Goal: Task Accomplishment & Management: Complete application form

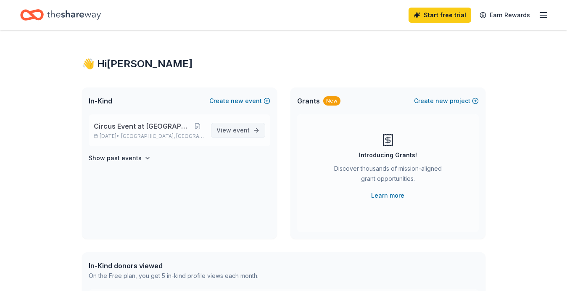
click at [257, 129] on link "View event" at bounding box center [238, 130] width 54 height 15
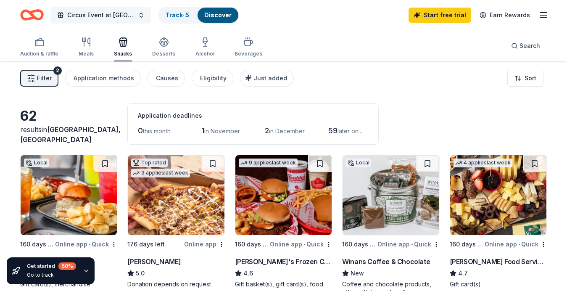
click at [113, 13] on span "Circus Event at [GEOGRAPHIC_DATA]" at bounding box center [100, 15] width 67 height 10
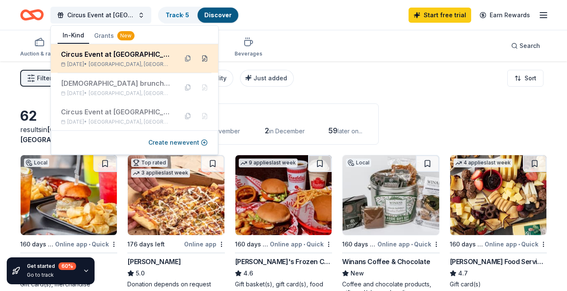
click at [204, 59] on button at bounding box center [204, 58] width 13 height 13
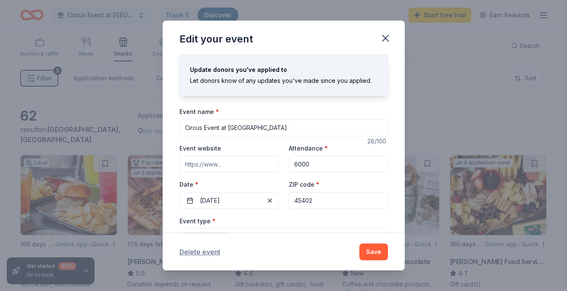
click at [212, 251] on button "Delete event" at bounding box center [199, 252] width 41 height 10
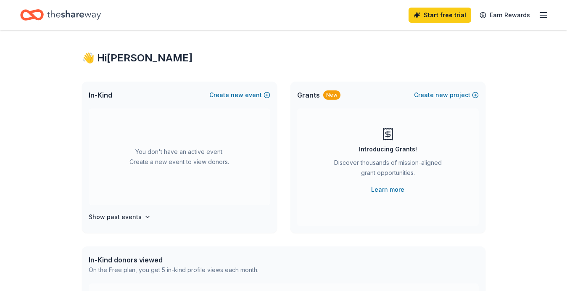
scroll to position [5, 0]
click at [222, 93] on button "Create new event" at bounding box center [239, 95] width 61 height 10
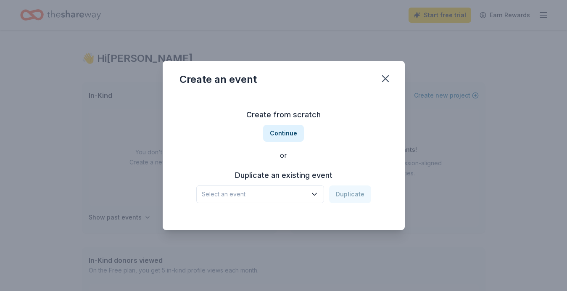
click at [316, 192] on icon "button" at bounding box center [314, 194] width 8 height 8
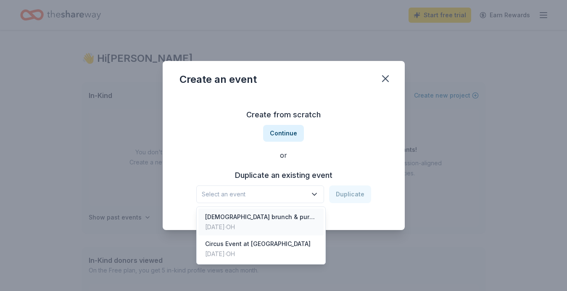
click at [301, 218] on div "[DEMOGRAPHIC_DATA] brunch & purse bingo event at [GEOGRAPHIC_DATA] in [GEOGRAPH…" at bounding box center [261, 217] width 112 height 10
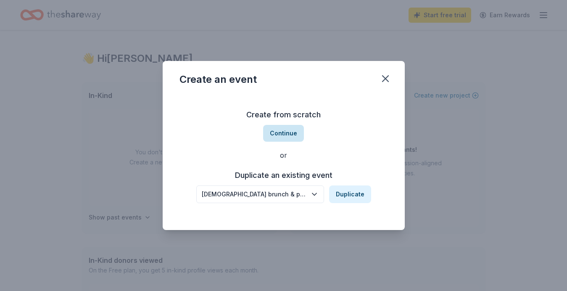
click at [292, 134] on button "Continue" at bounding box center [283, 133] width 41 height 17
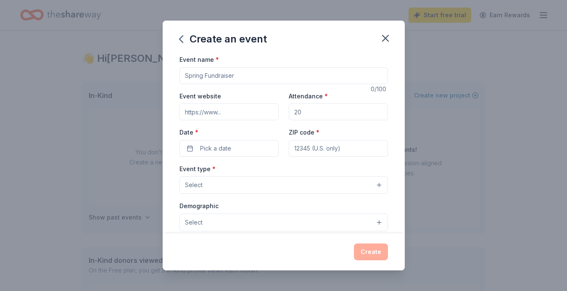
click at [248, 73] on input "Event name *" at bounding box center [283, 75] width 208 height 17
type input "Purse Bingo"
click at [330, 108] on input "Attendance *" at bounding box center [338, 111] width 99 height 17
type input "250"
click at [260, 143] on button "Pick a date" at bounding box center [228, 148] width 99 height 17
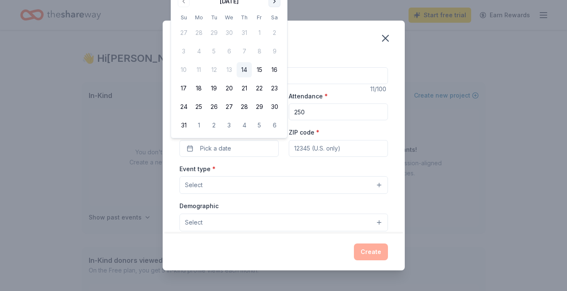
click at [273, 2] on button "Go to next month" at bounding box center [275, 1] width 12 height 12
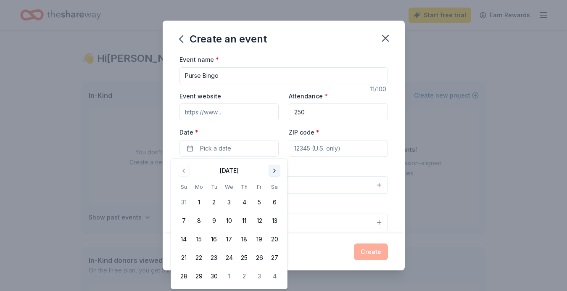
click at [273, 170] on button "Go to next month" at bounding box center [275, 171] width 12 height 12
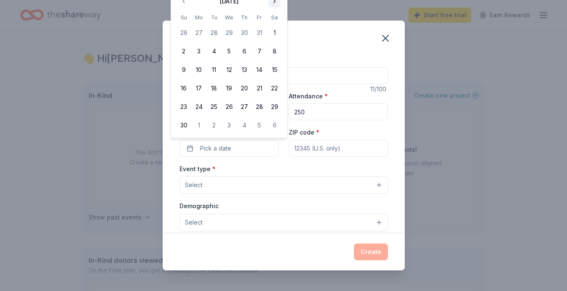
click at [277, 0] on button "Go to next month" at bounding box center [275, 1] width 12 height 12
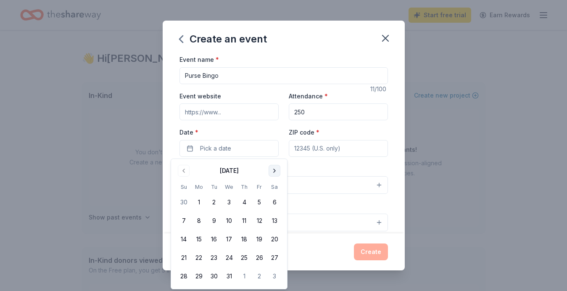
click at [276, 169] on button "Go to next month" at bounding box center [275, 171] width 12 height 12
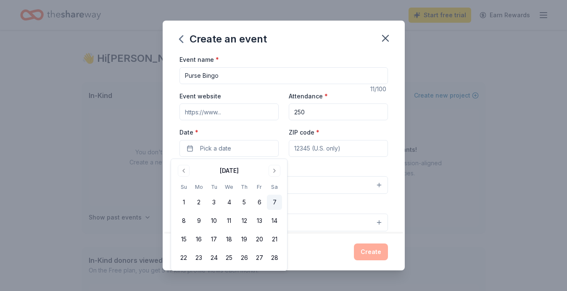
click at [277, 199] on button "7" at bounding box center [274, 202] width 15 height 15
click at [299, 148] on input "ZIP code *" at bounding box center [338, 148] width 99 height 17
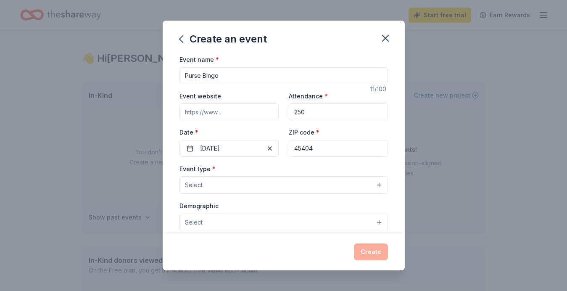
type input "45404"
click at [350, 183] on button "Select" at bounding box center [283, 185] width 208 height 18
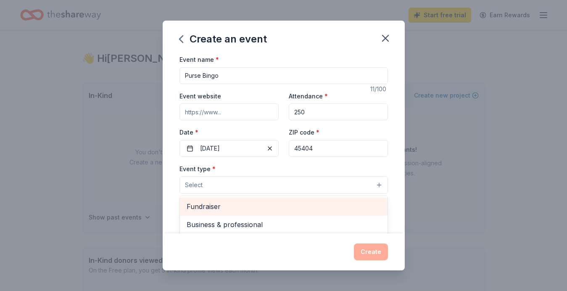
click at [277, 203] on span "Fundraiser" at bounding box center [284, 206] width 194 height 11
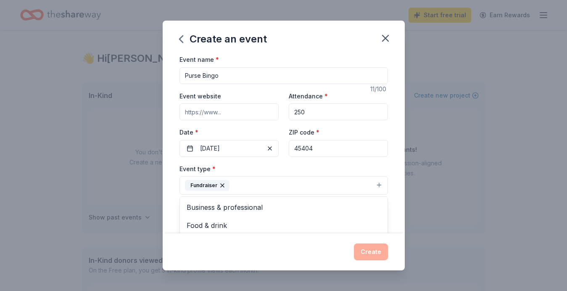
click at [190, 245] on div "Create an event Event name * Purse Bingo 11 /100 Event website Attendance * 250…" at bounding box center [284, 146] width 242 height 250
click at [251, 221] on button "Select" at bounding box center [283, 223] width 208 height 18
click at [377, 224] on button "Select" at bounding box center [283, 223] width 208 height 18
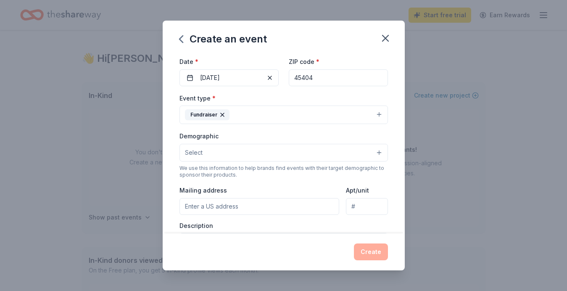
scroll to position [72, 0]
click at [380, 149] on button "Select" at bounding box center [283, 151] width 208 height 18
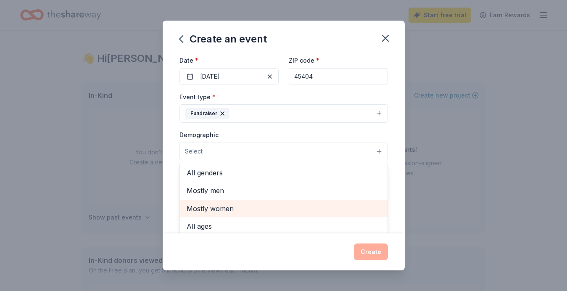
click at [256, 209] on span "Mostly women" at bounding box center [284, 208] width 194 height 11
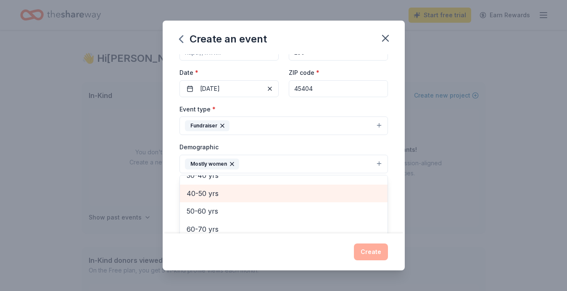
scroll to position [60, 0]
click at [255, 193] on span "40-50 yrs" at bounding box center [284, 192] width 194 height 11
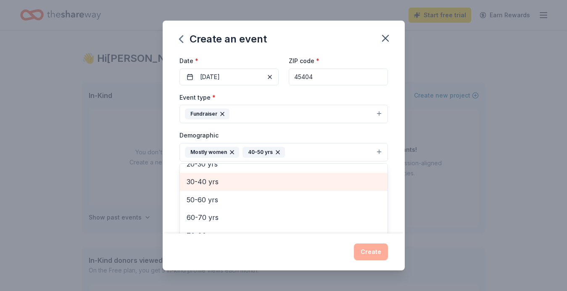
scroll to position [68, 0]
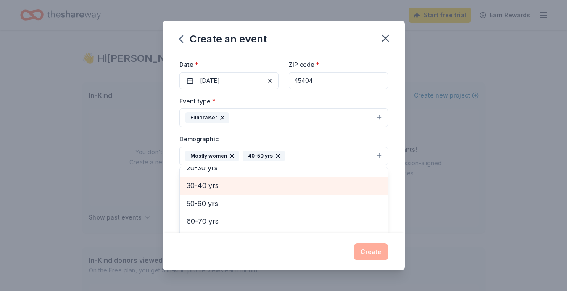
click at [253, 187] on span "30-40 yrs" at bounding box center [284, 185] width 194 height 11
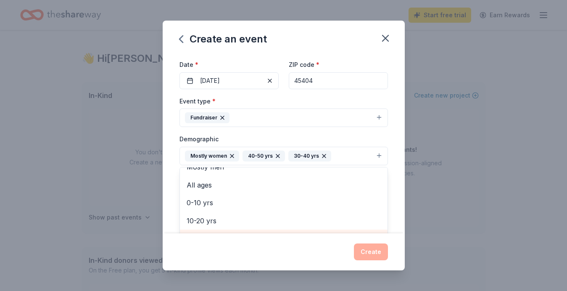
scroll to position [27, 0]
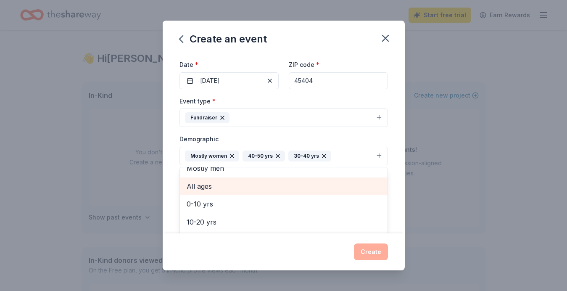
click at [253, 187] on span "All ages" at bounding box center [284, 186] width 194 height 11
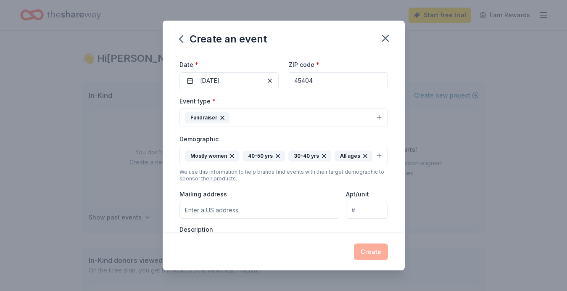
click at [323, 154] on icon "button" at bounding box center [323, 155] width 3 height 3
click at [277, 156] on icon "button" at bounding box center [277, 156] width 7 height 7
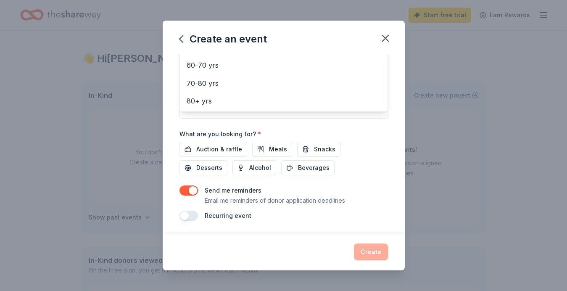
scroll to position [224, 0]
click at [221, 148] on div "Event name * Purse Bingo 11 /100 Event website Attendance * 250 Date * [DATE] Z…" at bounding box center [283, 25] width 208 height 390
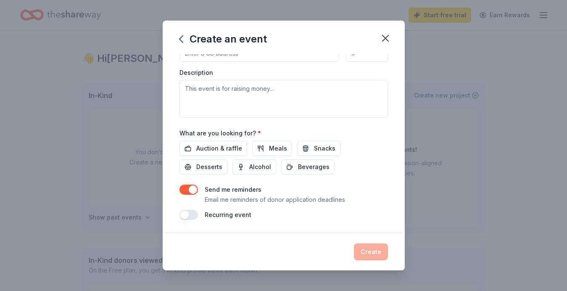
click at [221, 148] on span "Auction & raffle" at bounding box center [219, 148] width 46 height 10
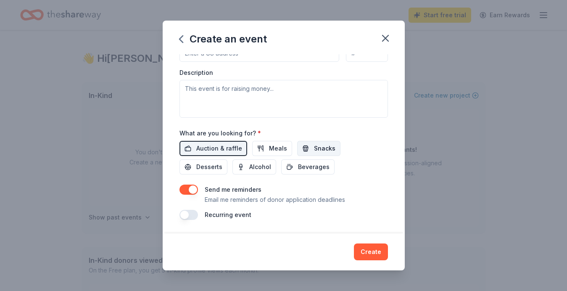
click at [302, 146] on button "Snacks" at bounding box center [318, 148] width 43 height 15
click at [302, 148] on button "Snacks" at bounding box center [318, 148] width 43 height 15
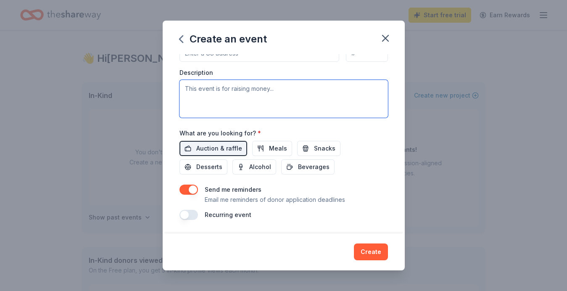
click at [245, 88] on textarea at bounding box center [283, 99] width 208 height 38
click at [266, 87] on textarea "This event is an annual event at [GEOGRAPHIC_DATA] in Downtown [GEOGRAPHIC_DATA…" at bounding box center [283, 99] width 208 height 38
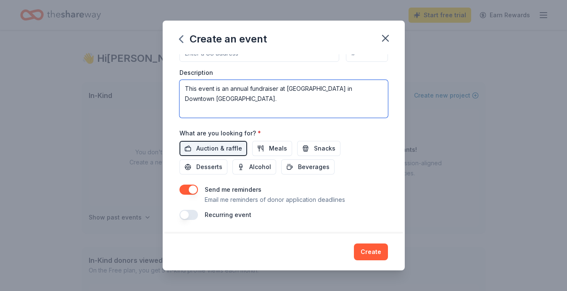
click at [210, 98] on textarea "This event is an annual fundraiser at [GEOGRAPHIC_DATA] in Downtown [GEOGRAPHIC…" at bounding box center [283, 99] width 208 height 38
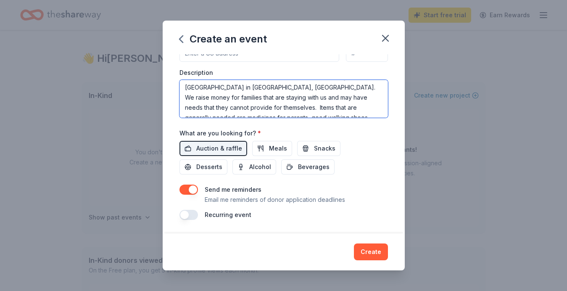
scroll to position [9, 0]
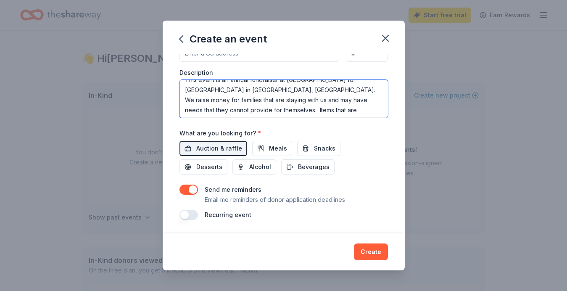
click at [227, 100] on textarea "This event is an annual fundraiser at [GEOGRAPHIC_DATA] for [GEOGRAPHIC_DATA] i…" at bounding box center [283, 99] width 208 height 38
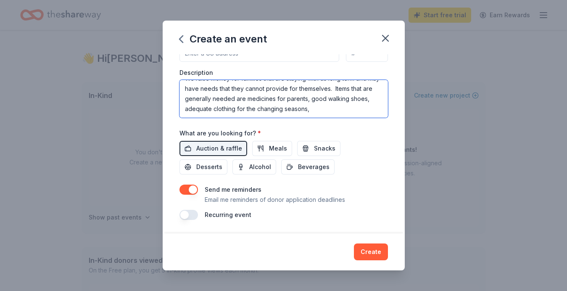
click at [225, 107] on textarea "This event is an annual fundraiser at [GEOGRAPHIC_DATA] for [GEOGRAPHIC_DATA] i…" at bounding box center [283, 99] width 208 height 38
click at [219, 97] on textarea "This event is an annual fundraiser at [GEOGRAPHIC_DATA] for [GEOGRAPHIC_DATA] i…" at bounding box center [283, 99] width 208 height 38
click at [278, 97] on textarea "This event is an annual fundraiser at [GEOGRAPHIC_DATA] for [GEOGRAPHIC_DATA] i…" at bounding box center [283, 99] width 208 height 38
click at [313, 97] on textarea "This event is an annual fundraiser at [GEOGRAPHIC_DATA] for [GEOGRAPHIC_DATA] i…" at bounding box center [283, 99] width 208 height 38
click at [351, 99] on textarea "This event is an annual fundraiser at [GEOGRAPHIC_DATA] for [GEOGRAPHIC_DATA] i…" at bounding box center [283, 99] width 208 height 38
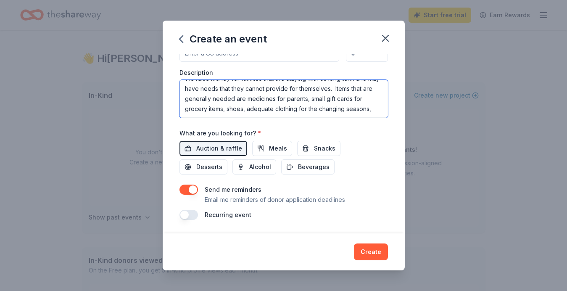
click at [283, 107] on textarea "This event is an annual fundraiser at [GEOGRAPHIC_DATA] for [GEOGRAPHIC_DATA] i…" at bounding box center [283, 99] width 208 height 38
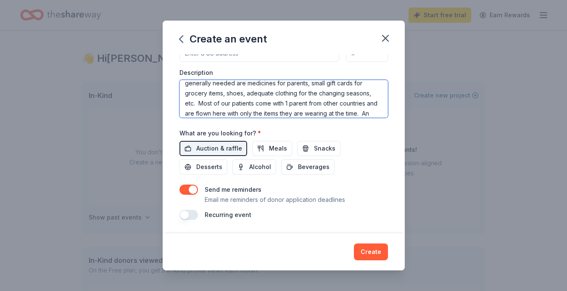
scroll to position [56, 0]
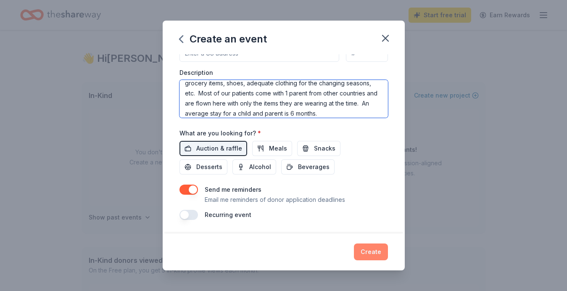
type textarea "This event is an annual fundraiser at [GEOGRAPHIC_DATA] for [GEOGRAPHIC_DATA] i…"
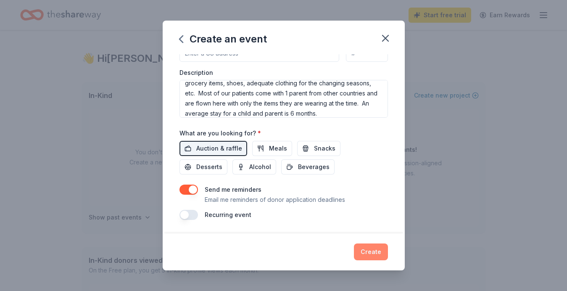
click at [370, 253] on button "Create" at bounding box center [371, 251] width 34 height 17
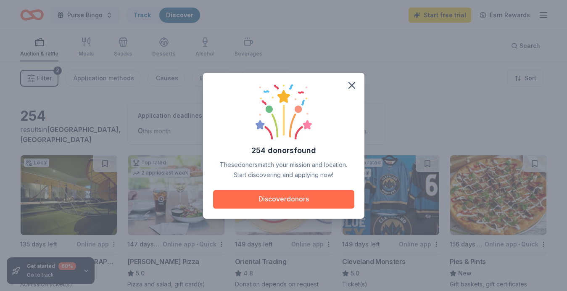
click at [240, 199] on button "Discover donors" at bounding box center [283, 199] width 141 height 18
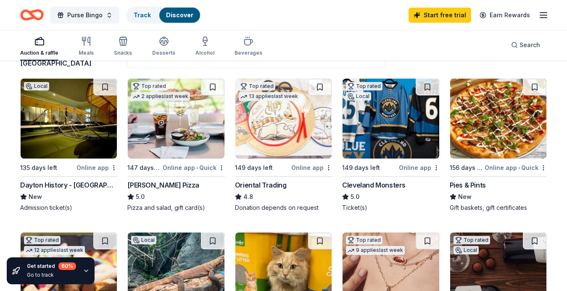
scroll to position [77, 0]
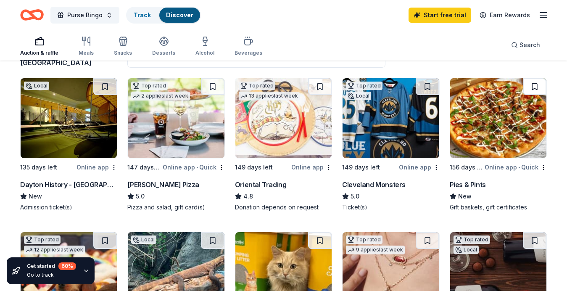
click at [536, 86] on button at bounding box center [535, 86] width 24 height 17
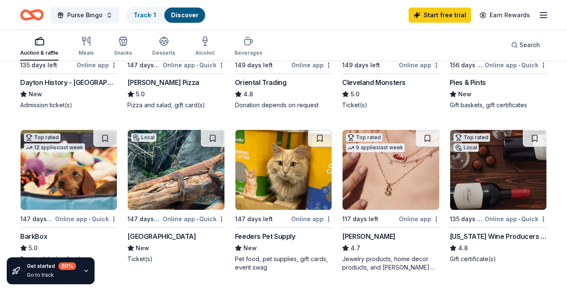
scroll to position [180, 0]
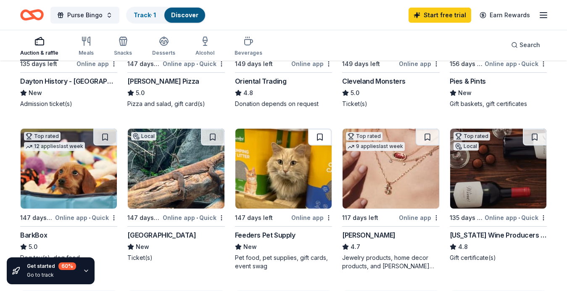
click at [321, 135] on button at bounding box center [320, 137] width 24 height 17
click at [103, 137] on button at bounding box center [105, 137] width 24 height 17
click at [427, 138] on button at bounding box center [428, 137] width 24 height 17
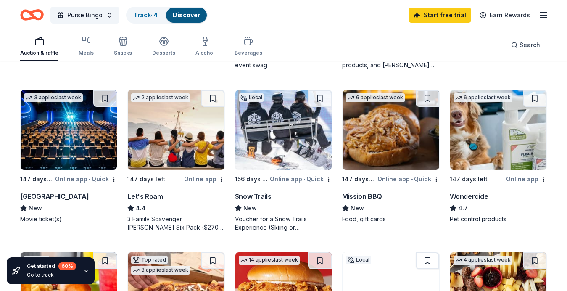
scroll to position [383, 0]
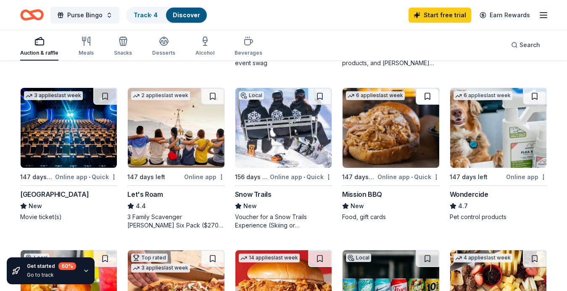
click at [427, 96] on button at bounding box center [428, 96] width 24 height 17
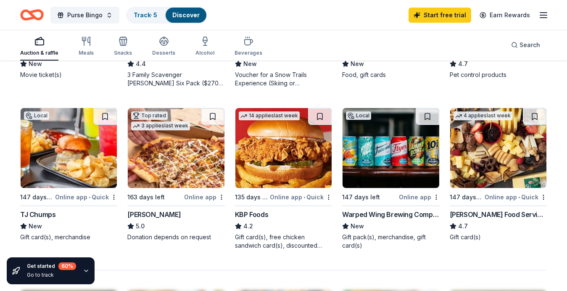
scroll to position [526, 0]
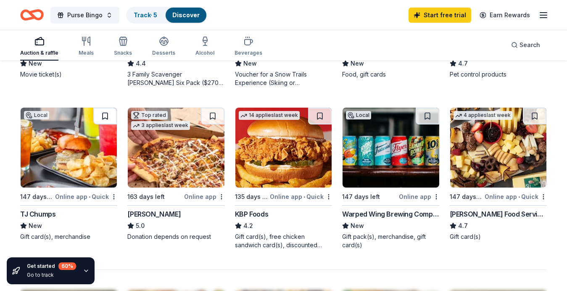
click at [103, 116] on button at bounding box center [105, 116] width 24 height 17
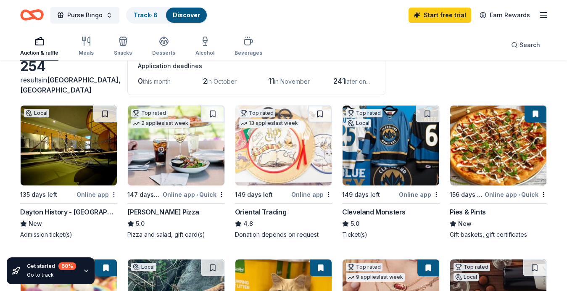
scroll to position [47, 0]
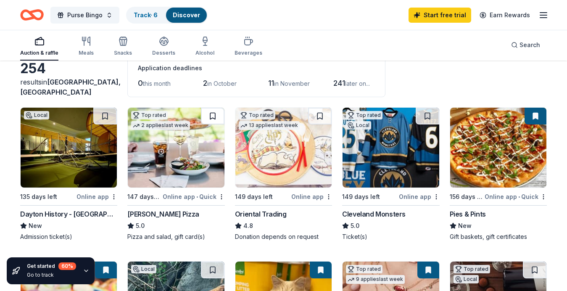
click at [212, 113] on button at bounding box center [213, 116] width 24 height 17
click at [297, 140] on img at bounding box center [283, 148] width 96 height 80
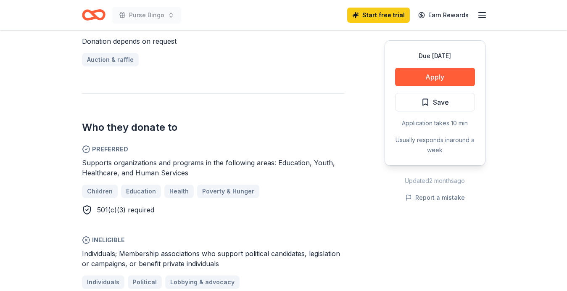
scroll to position [369, 0]
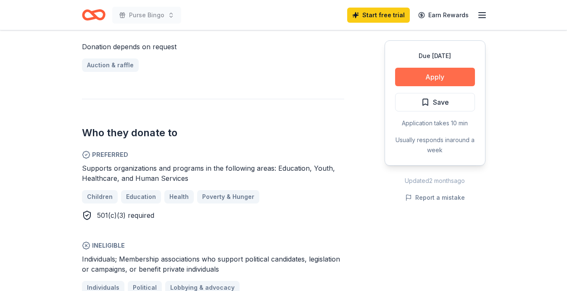
click at [433, 77] on button "Apply" at bounding box center [435, 77] width 80 height 18
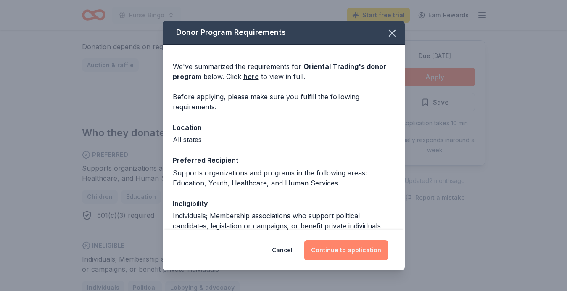
click at [335, 248] on button "Continue to application" at bounding box center [346, 250] width 84 height 20
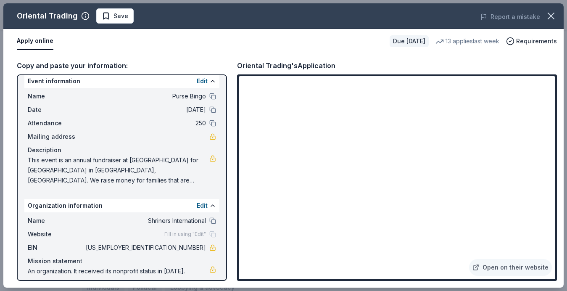
scroll to position [0, 0]
